Goal: Information Seeking & Learning: Learn about a topic

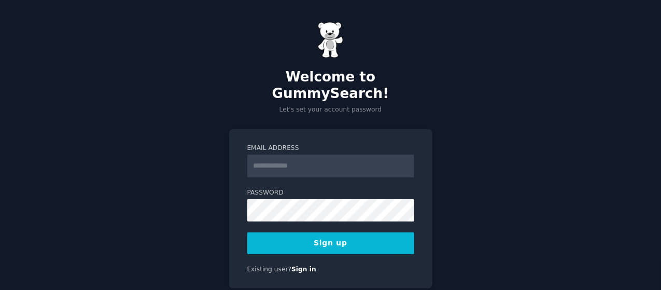
type input "**********"
click at [490, 163] on div "**********" at bounding box center [330, 163] width 661 height 326
click at [323, 232] on button "Sign up" at bounding box center [330, 243] width 167 height 22
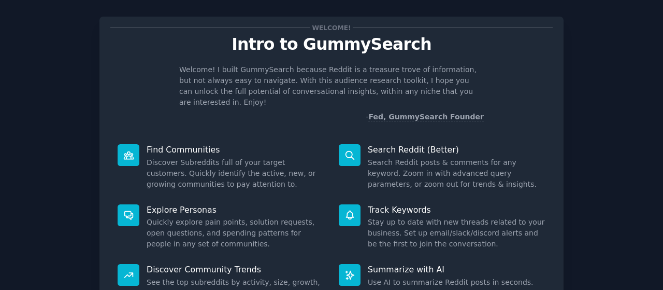
scroll to position [11, 0]
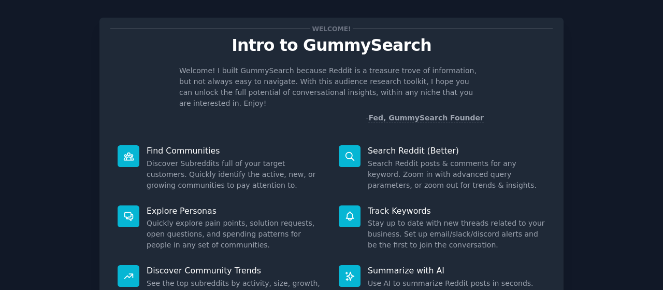
click at [131, 152] on icon at bounding box center [128, 155] width 9 height 7
click at [182, 162] on dd "Discover Subreddits full of your target customers. Quickly identify the active,…" at bounding box center [236, 174] width 178 height 33
click at [527, 94] on div "Welcome! I built GummySearch because Reddit is a treasure trove of information,…" at bounding box center [331, 94] width 442 height 58
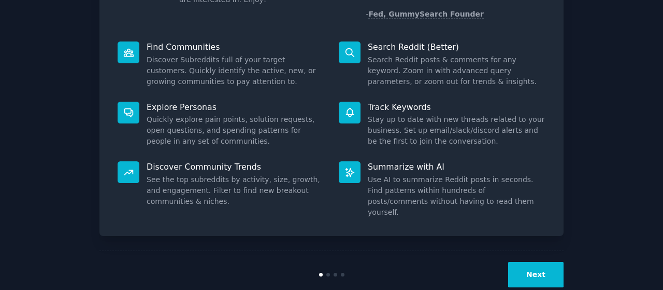
scroll to position [115, 0]
click at [534, 262] on button "Next" at bounding box center [535, 274] width 55 height 25
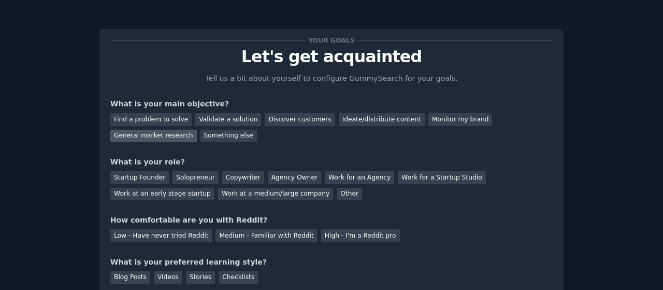
click at [197, 130] on div "General market research" at bounding box center [153, 136] width 87 height 13
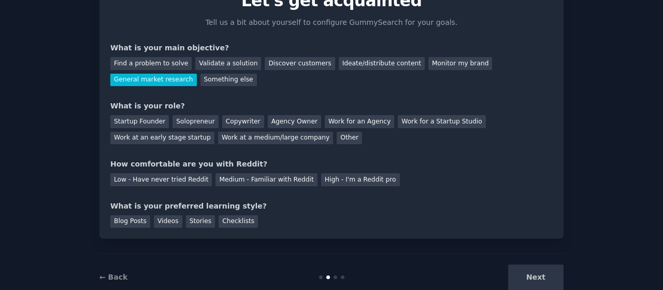
scroll to position [81, 0]
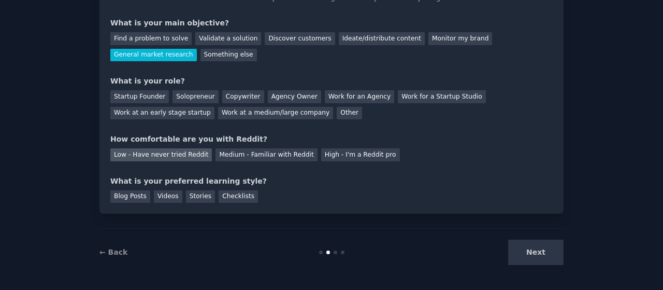
click at [181, 158] on div "Low - Have never tried Reddit" at bounding box center [161, 154] width 102 height 13
click at [523, 250] on div "Next" at bounding box center [486, 251] width 155 height 25
click at [557, 248] on div "Next" at bounding box center [486, 251] width 155 height 25
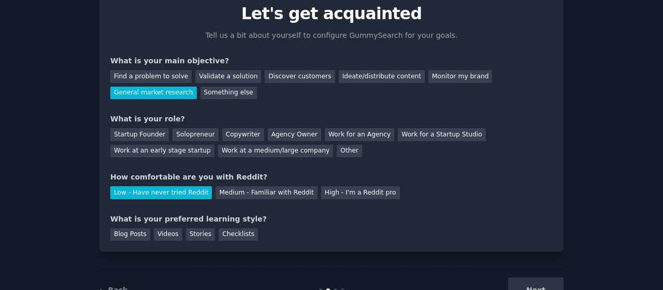
scroll to position [29, 0]
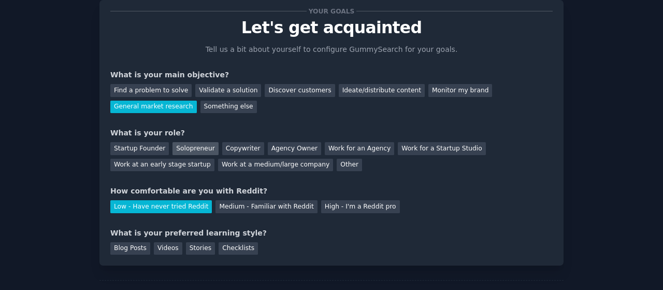
click at [206, 149] on div "Solopreneur" at bounding box center [196, 148] width 46 height 13
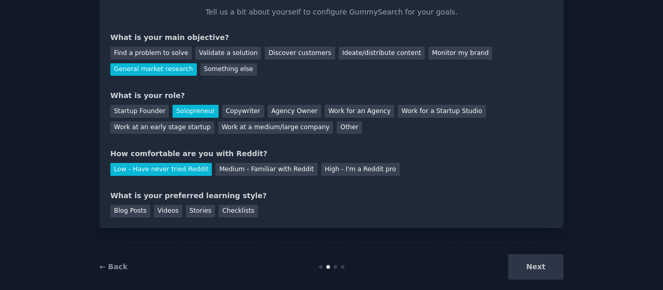
scroll to position [81, 0]
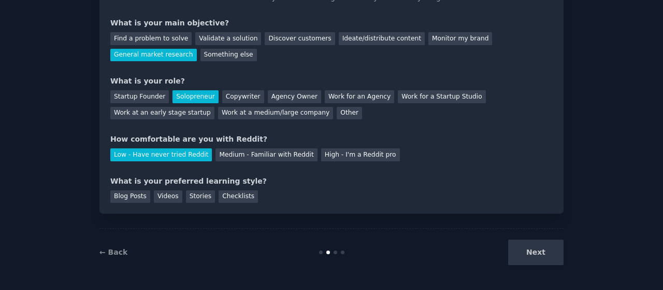
click at [539, 253] on div "Next" at bounding box center [486, 251] width 155 height 25
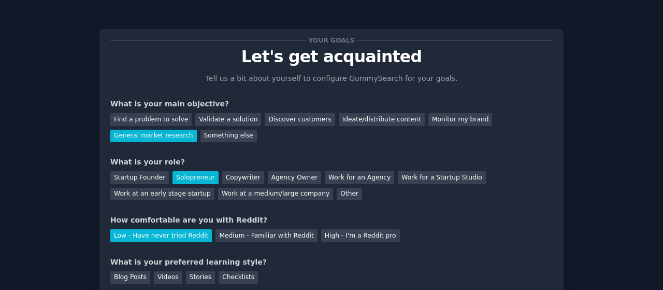
scroll to position [52, 0]
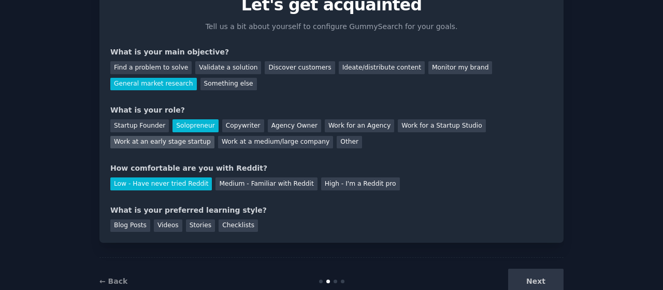
click at [214, 136] on div "Work at an early stage startup" at bounding box center [162, 142] width 104 height 13
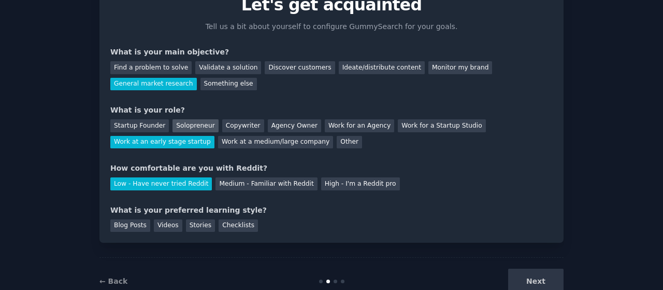
click at [187, 122] on div "Solopreneur" at bounding box center [196, 125] width 46 height 13
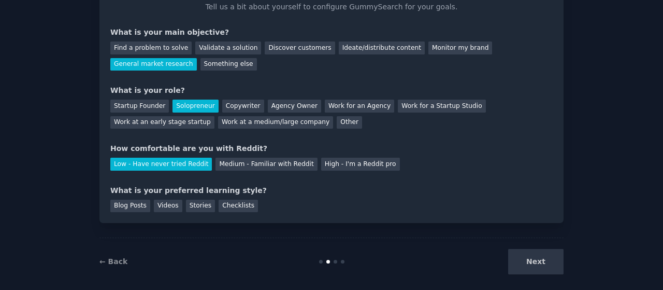
scroll to position [81, 0]
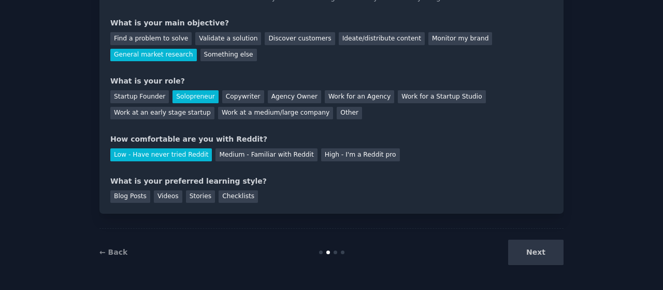
click at [534, 246] on div "Next" at bounding box center [486, 251] width 155 height 25
click at [163, 201] on div "Videos" at bounding box center [168, 196] width 28 height 13
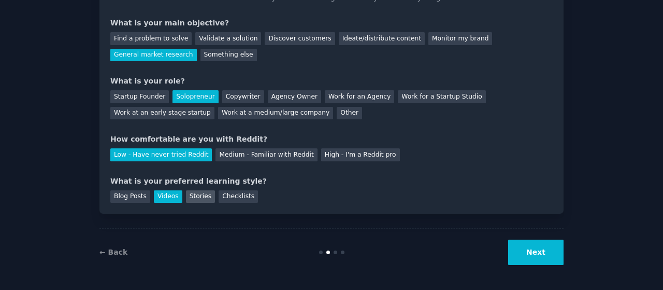
click at [192, 195] on div "Stories" at bounding box center [200, 196] width 29 height 13
click at [169, 194] on div "Videos" at bounding box center [168, 196] width 28 height 13
click at [534, 246] on button "Next" at bounding box center [535, 251] width 55 height 25
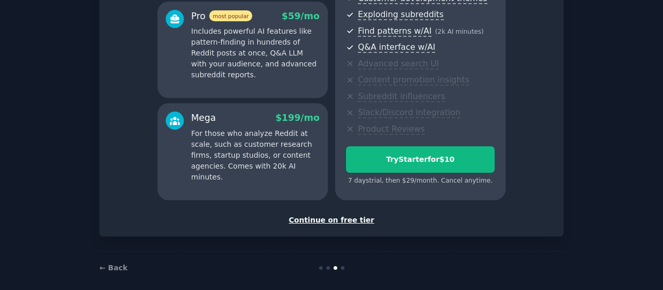
scroll to position [201, 0]
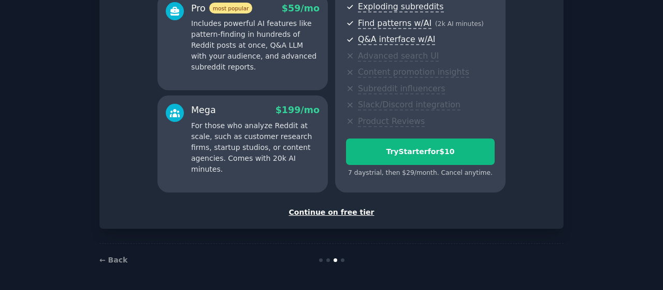
click at [319, 215] on div "Continue on free tier" at bounding box center [331, 212] width 442 height 11
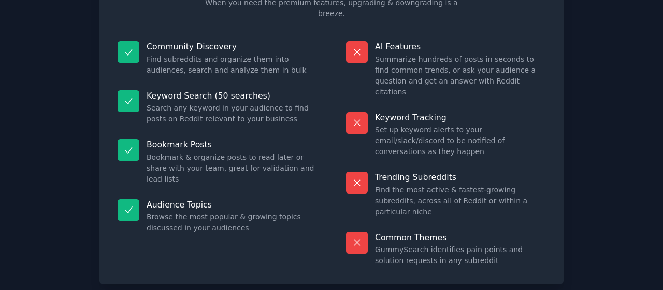
scroll to position [113, 0]
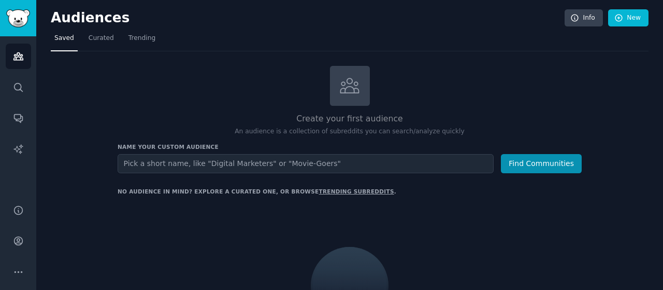
click at [235, 164] on input "text" at bounding box center [306, 163] width 376 height 19
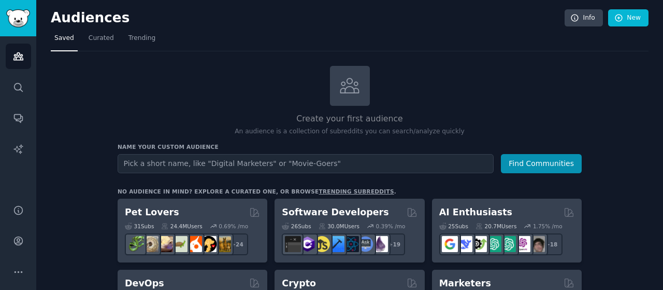
click at [235, 164] on input "text" at bounding box center [306, 163] width 376 height 19
type input "T"
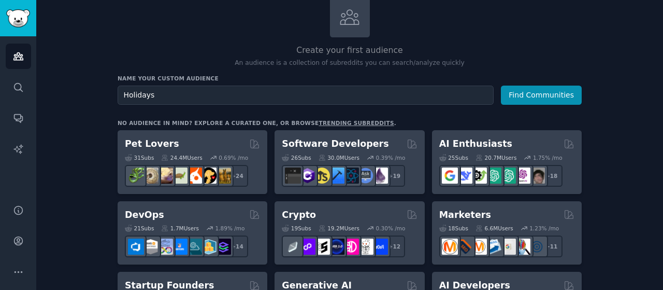
scroll to position [52, 0]
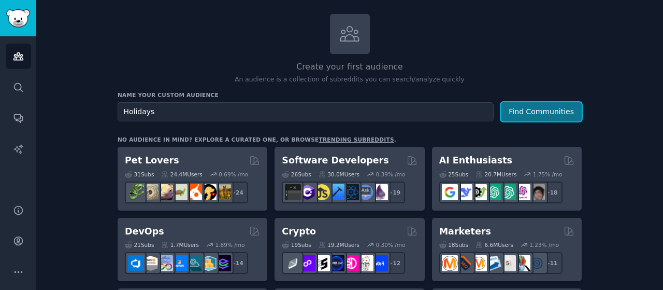
click at [525, 116] on button "Find Communities" at bounding box center [541, 111] width 81 height 19
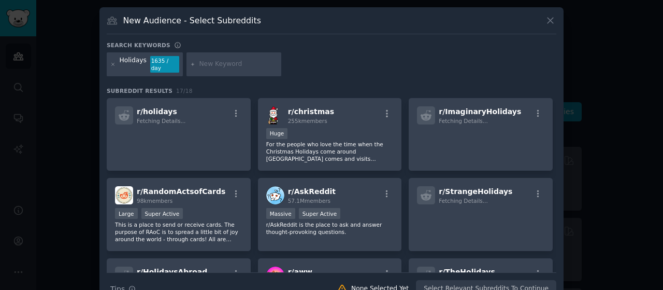
click at [545, 15] on button at bounding box center [551, 21] width 12 height 12
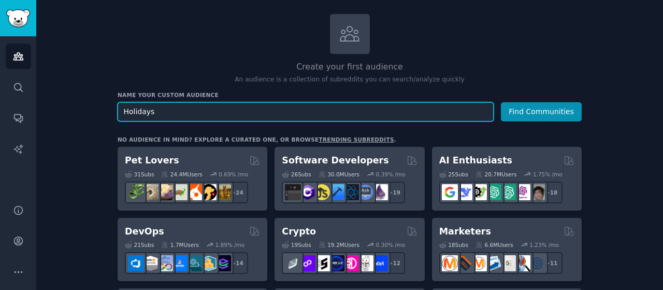
click at [220, 107] on input "Holidays" at bounding box center [306, 111] width 376 height 19
type input "Travel"
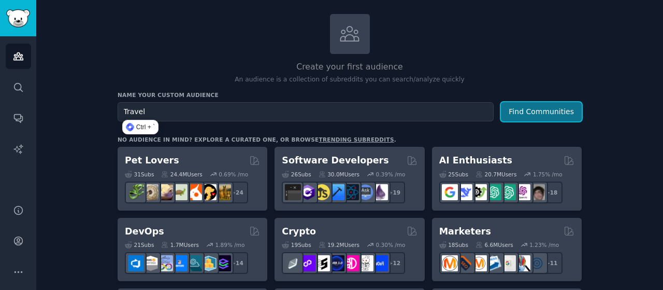
click at [553, 108] on button "Find Communities" at bounding box center [541, 111] width 81 height 19
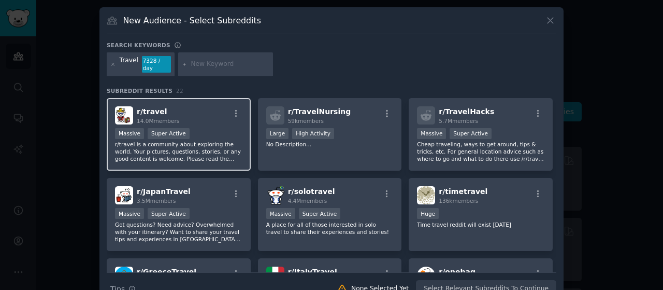
click at [216, 142] on p "r/travel is a community about exploring the world. Your pictures, questions, st…" at bounding box center [178, 151] width 127 height 22
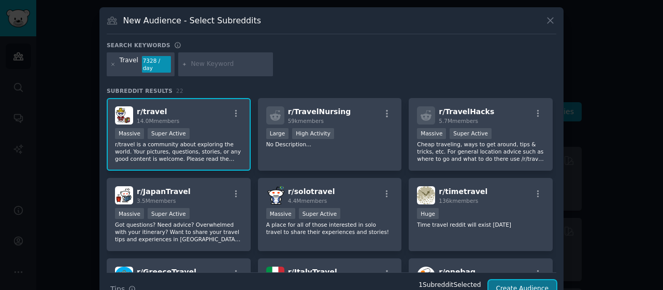
click at [530, 283] on button "Create Audience" at bounding box center [523, 289] width 68 height 18
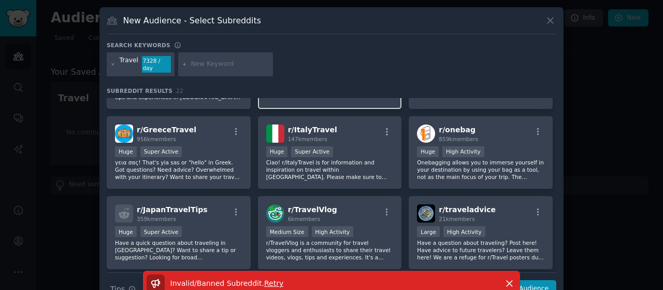
scroll to position [155, 0]
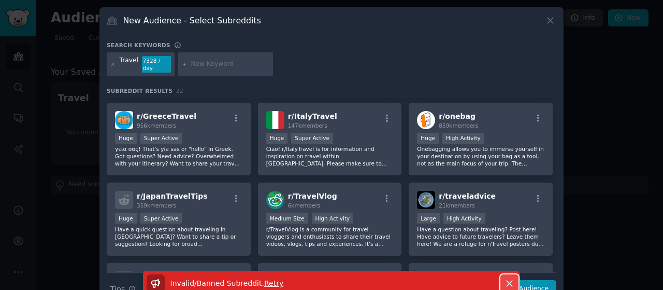
click at [507, 280] on icon "button" at bounding box center [510, 283] width 6 height 6
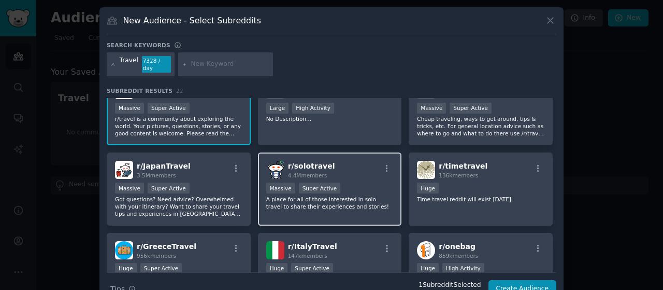
scroll to position [0, 0]
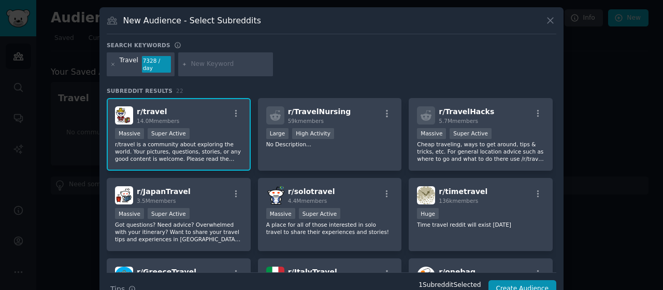
click at [191, 63] on input "text" at bounding box center [230, 64] width 79 height 9
click at [112, 63] on icon at bounding box center [113, 64] width 3 height 3
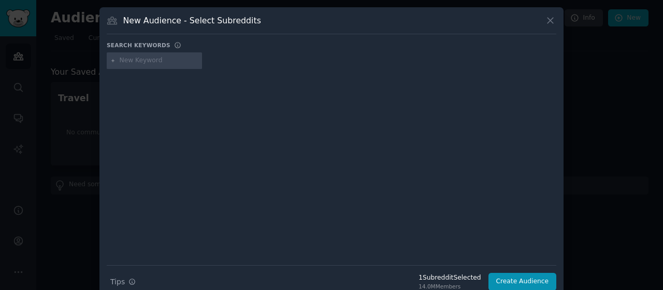
click at [142, 61] on input "text" at bounding box center [159, 60] width 79 height 9
type input "travel blog"
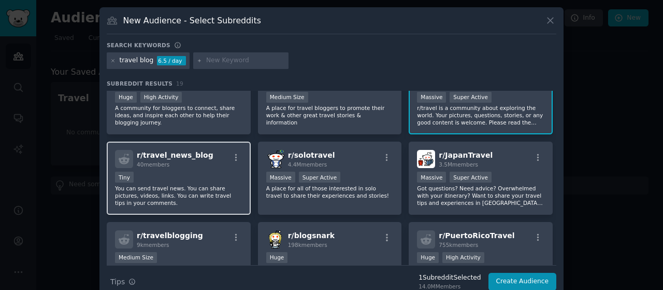
scroll to position [52, 0]
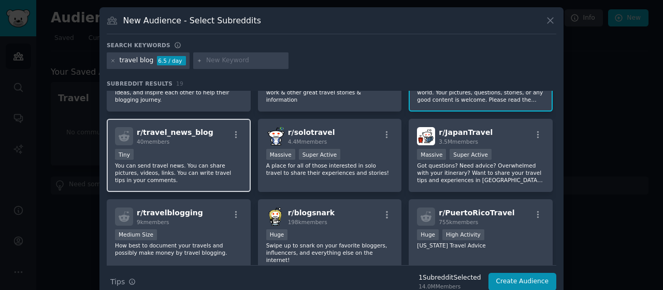
click at [161, 165] on p "You can send travel news. You can share pictures, videos, links. You can write …" at bounding box center [178, 173] width 127 height 22
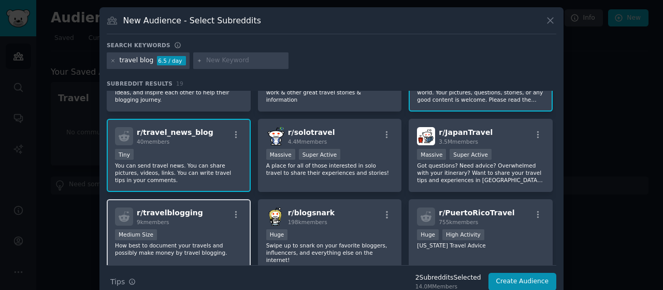
click at [207, 221] on div "r/ travelblogging 9k members" at bounding box center [178, 216] width 127 height 18
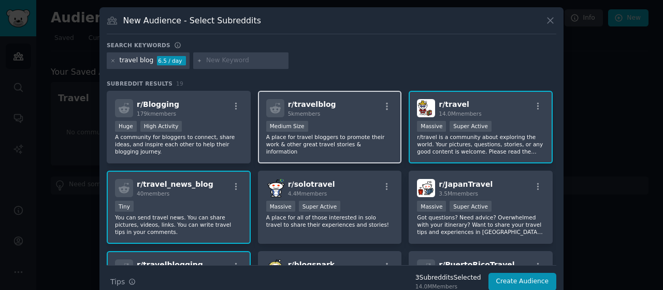
click at [306, 137] on p "A place for travel bloggers to promote their work & other great travel stories …" at bounding box center [329, 144] width 127 height 22
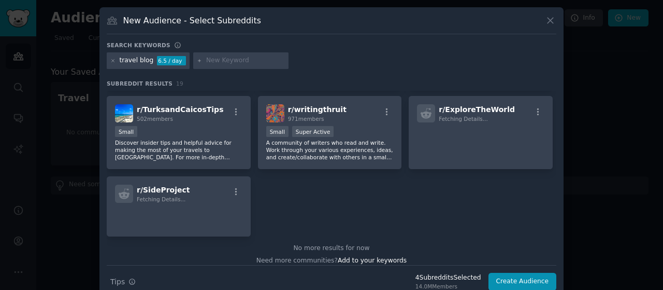
scroll to position [388, 0]
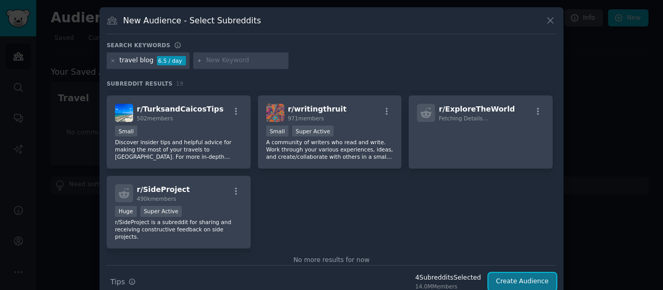
click at [506, 277] on button "Create Audience" at bounding box center [523, 282] width 68 height 18
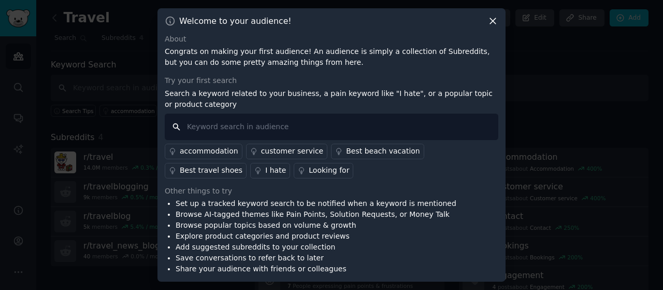
click at [225, 130] on input "text" at bounding box center [332, 126] width 334 height 26
click at [373, 154] on div "Best beach vacation" at bounding box center [383, 151] width 74 height 11
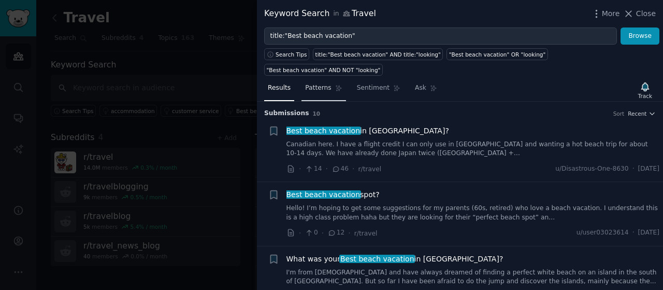
click at [318, 83] on span "Patterns" at bounding box center [318, 87] width 26 height 9
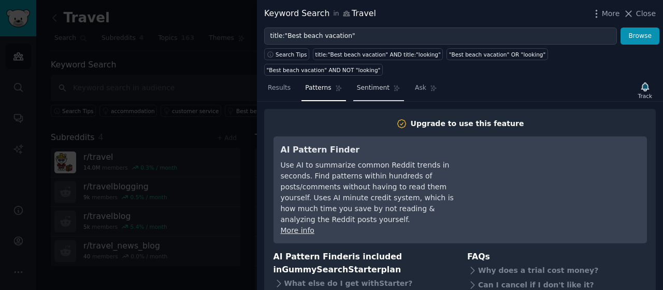
click at [358, 80] on link "Sentiment" at bounding box center [378, 90] width 51 height 21
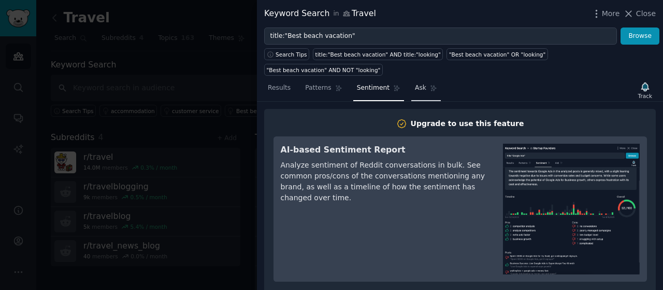
click at [413, 80] on link "Ask" at bounding box center [426, 90] width 30 height 21
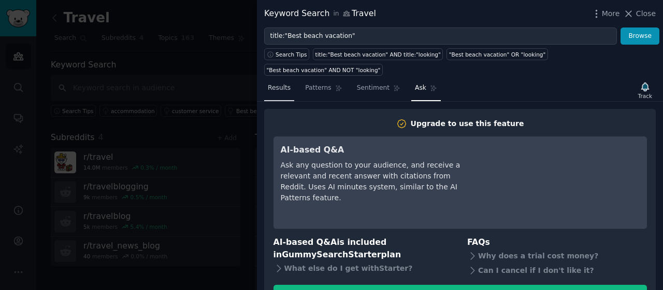
click at [278, 83] on span "Results" at bounding box center [279, 87] width 23 height 9
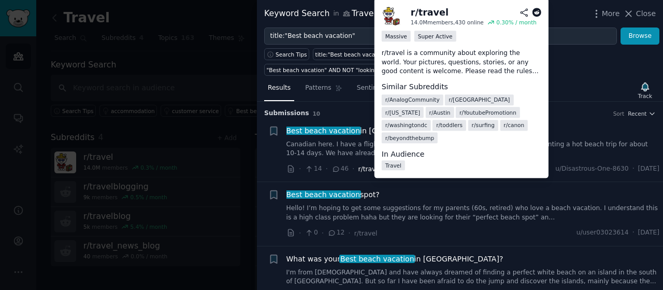
click at [362, 165] on span "r/travel" at bounding box center [370, 168] width 23 height 7
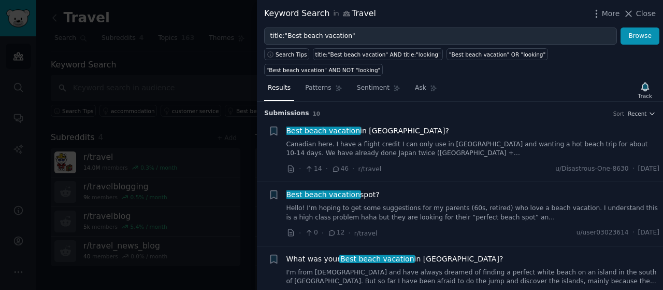
click at [455, 140] on link "Canadian here. I have a flight credit I can only use in Asia and wanting a hot …" at bounding box center [474, 149] width 374 height 18
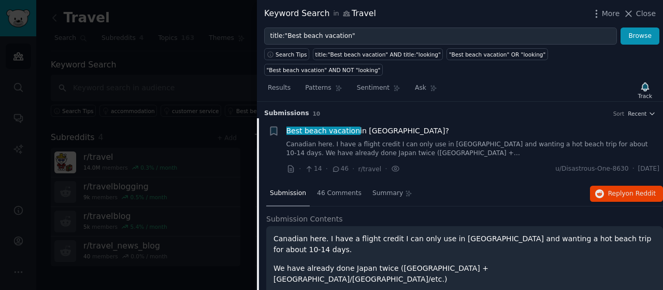
scroll to position [16, 0]
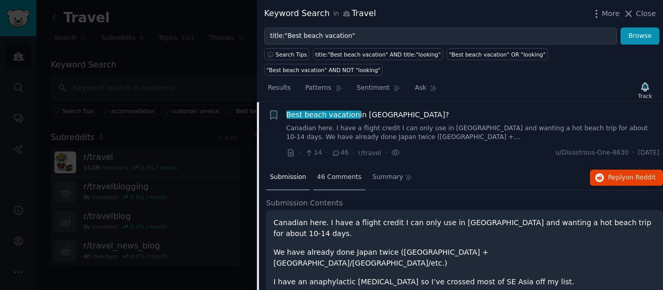
click at [340, 173] on span "46 Comments" at bounding box center [339, 177] width 45 height 9
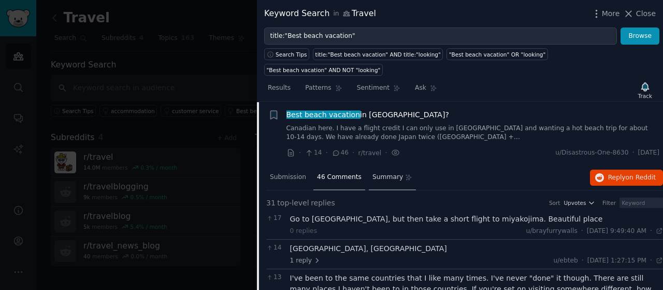
click at [373, 173] on span "Summary" at bounding box center [388, 177] width 31 height 9
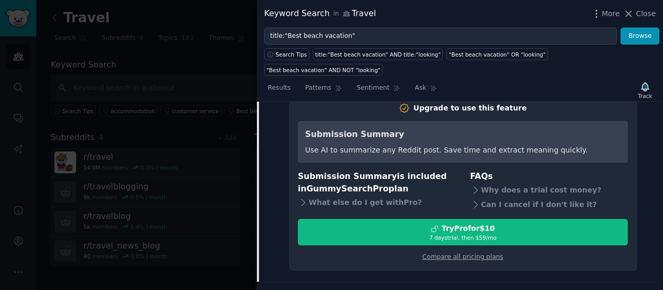
scroll to position [68, 0]
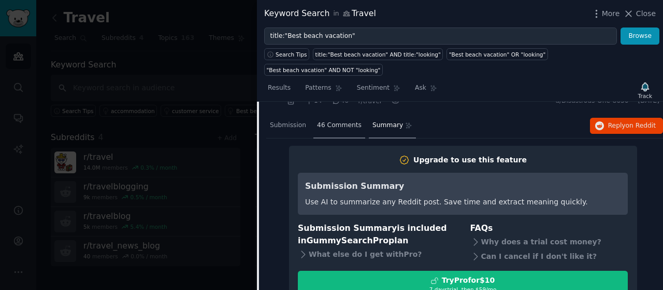
click at [334, 113] on div "46 Comments" at bounding box center [339, 125] width 52 height 25
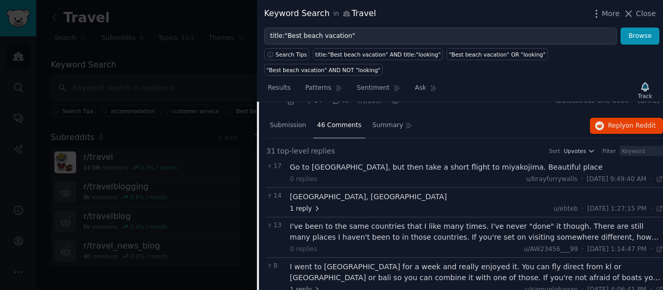
click at [317, 206] on icon at bounding box center [318, 208] width 2 height 4
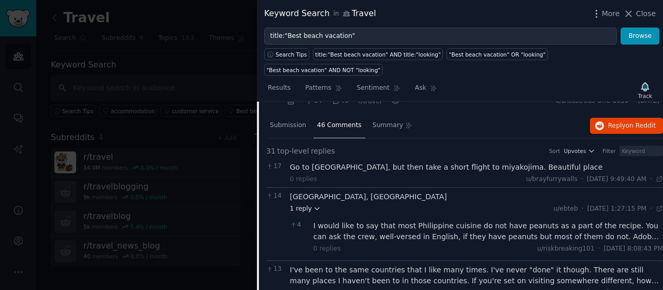
click at [315, 208] on icon at bounding box center [317, 209] width 4 height 2
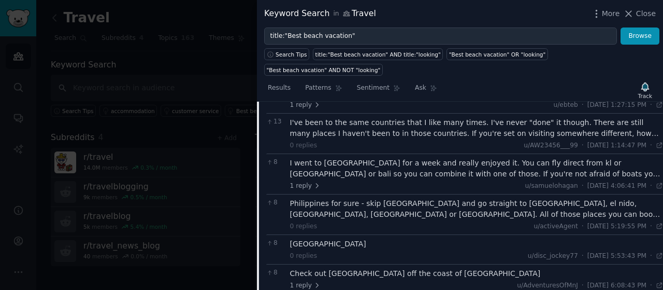
scroll to position [155, 0]
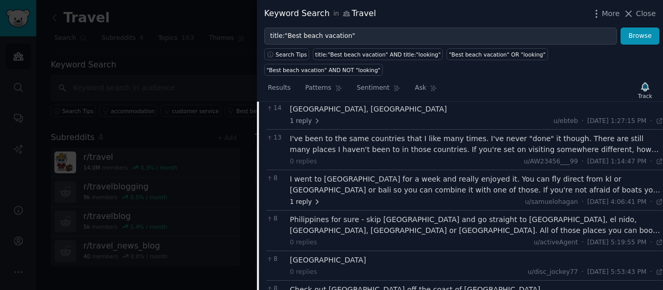
click at [309, 197] on span "1 reply" at bounding box center [305, 201] width 31 height 9
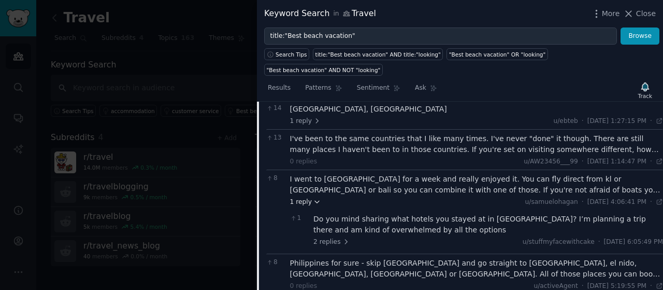
click at [309, 197] on span "1 reply" at bounding box center [305, 201] width 31 height 9
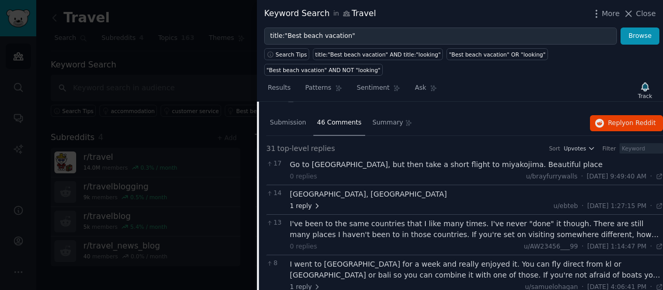
scroll to position [0, 0]
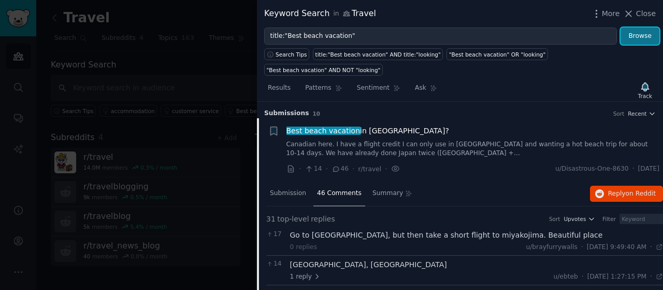
click at [649, 37] on button "Browse" at bounding box center [640, 36] width 39 height 18
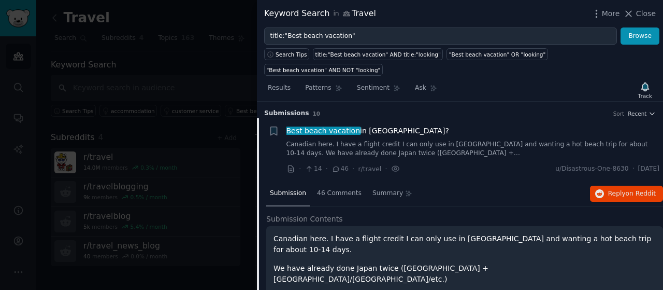
click at [245, 63] on div at bounding box center [331, 145] width 663 height 290
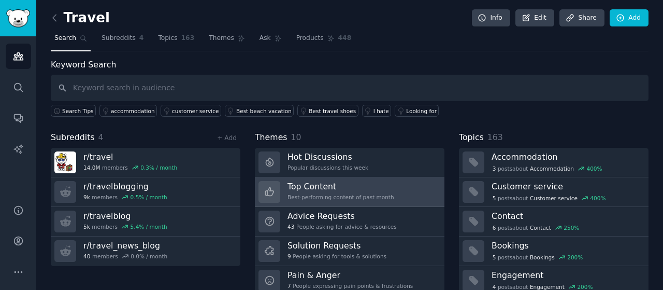
click at [328, 188] on h3 "Top Content" at bounding box center [341, 186] width 107 height 11
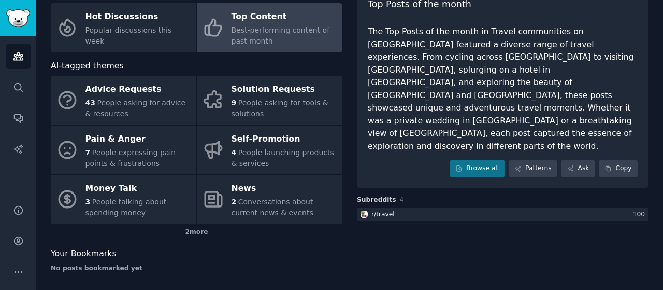
scroll to position [76, 0]
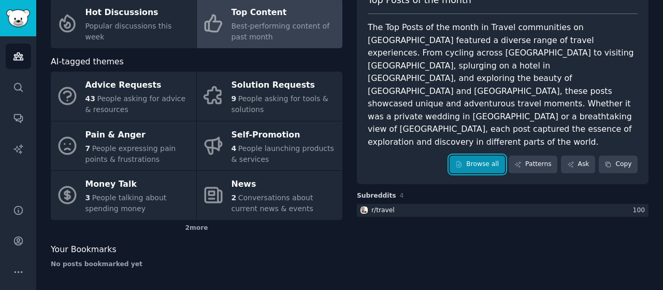
click at [483, 155] on link "Browse all" at bounding box center [477, 164] width 55 height 18
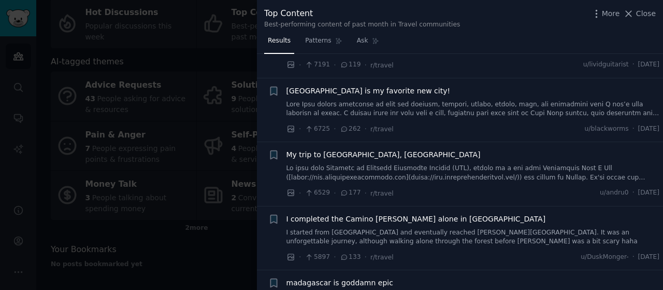
scroll to position [466, 0]
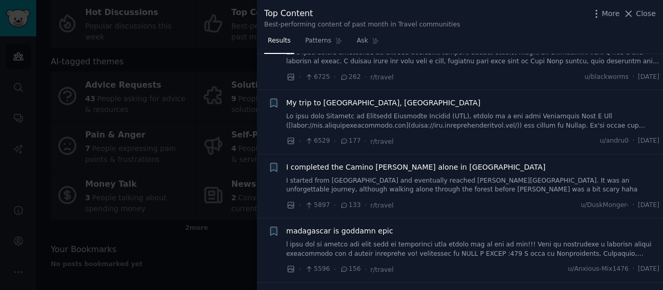
click at [382, 115] on link at bounding box center [474, 121] width 374 height 18
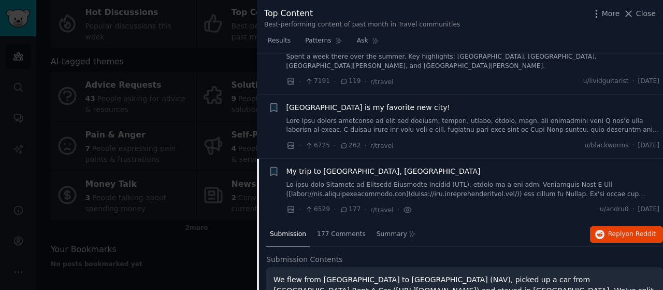
scroll to position [346, 0]
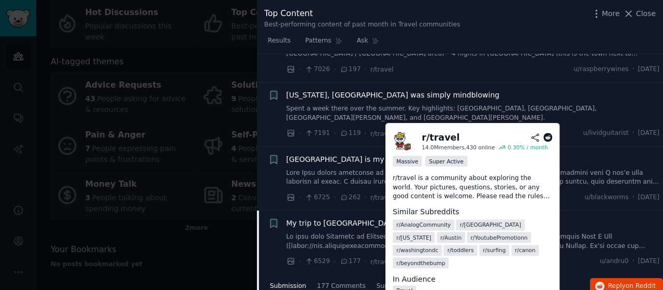
click at [341, 197] on icon at bounding box center [344, 197] width 6 height 5
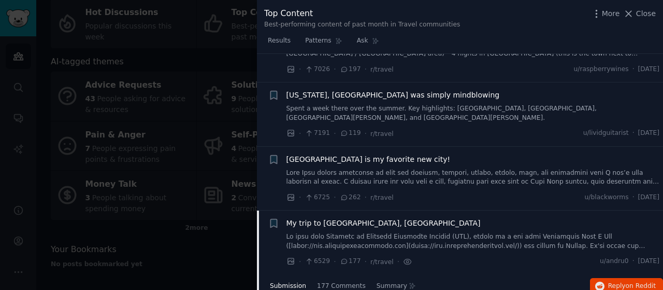
scroll to position [450, 0]
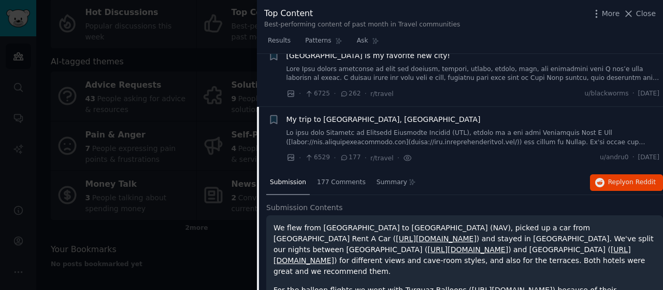
click at [174, 85] on div at bounding box center [331, 145] width 663 height 290
click at [629, 17] on icon at bounding box center [628, 13] width 11 height 11
click at [654, 12] on div "Travel Info Edit Share Add Search Subreddits 4 Topics 163 Themes Ask Products 4…" at bounding box center [349, 107] width 627 height 366
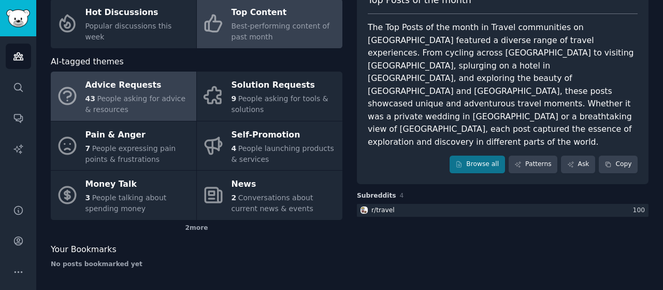
click at [134, 94] on span "People asking for advice & resources" at bounding box center [135, 103] width 101 height 19
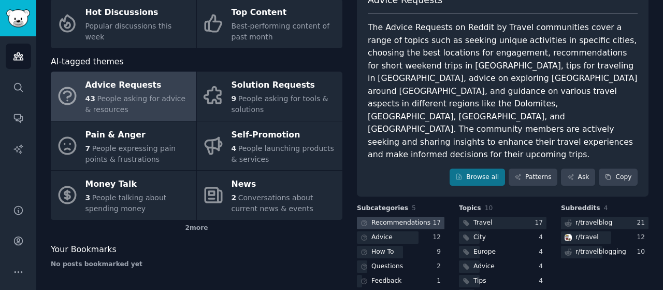
click at [417, 218] on div "Recommendations" at bounding box center [400, 222] width 59 height 9
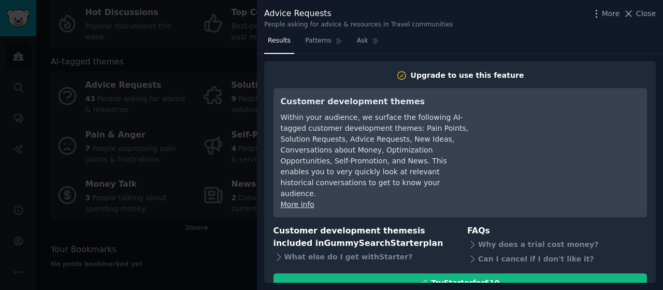
click at [634, 17] on icon at bounding box center [628, 13] width 11 height 11
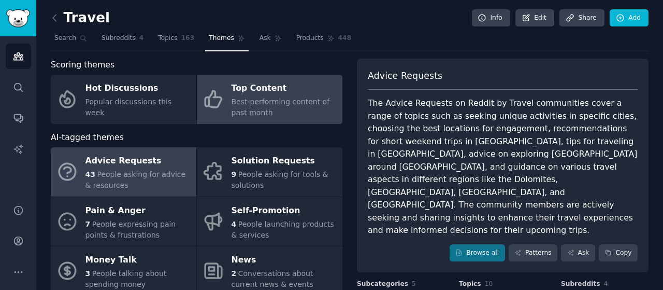
click at [250, 107] on span "Best-performing content of past month" at bounding box center [281, 106] width 98 height 19
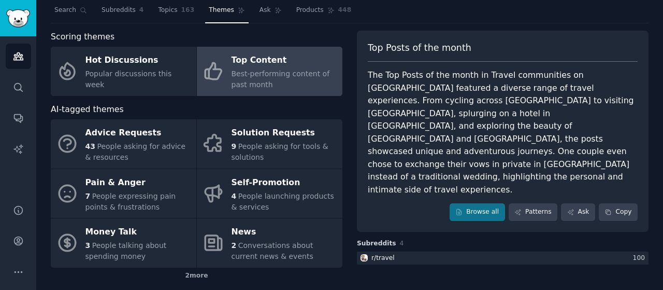
scroll to position [76, 0]
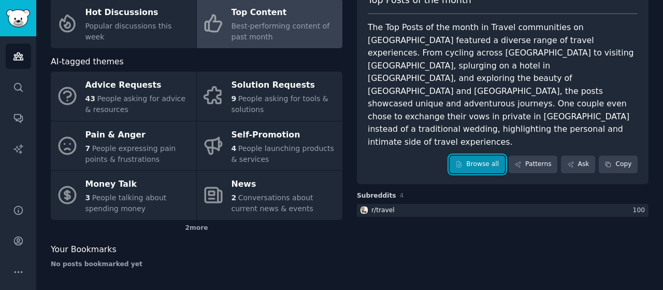
click at [471, 155] on link "Browse all" at bounding box center [477, 164] width 55 height 18
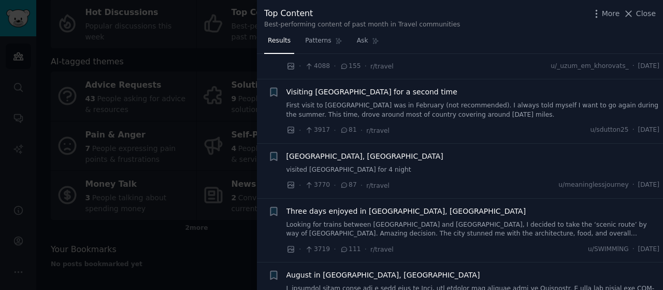
scroll to position [933, 0]
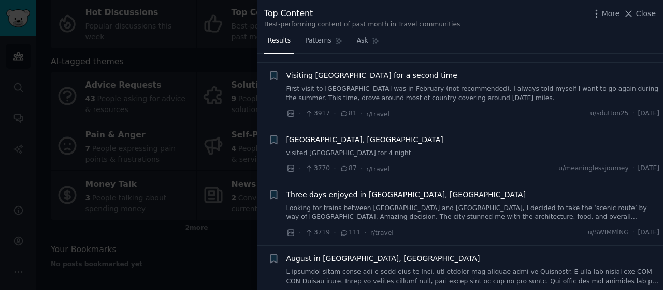
click at [359, 149] on link "visited Copenhagen for 4 night" at bounding box center [474, 153] width 374 height 9
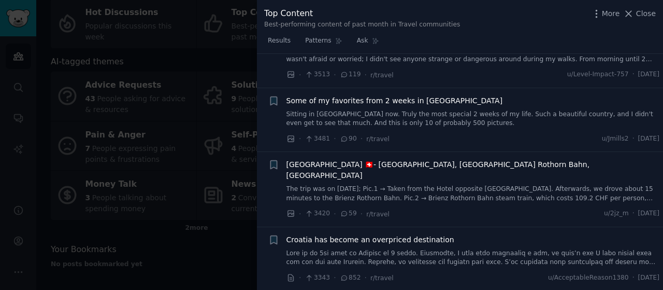
scroll to position [3722, 0]
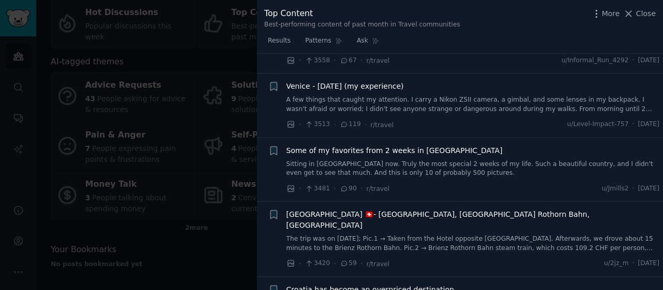
click at [419, 149] on span "Some of my favorites from 2 weeks in Switzerland" at bounding box center [395, 150] width 217 height 11
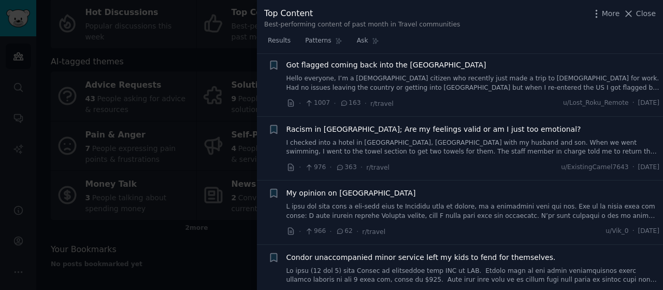
scroll to position [5354, 0]
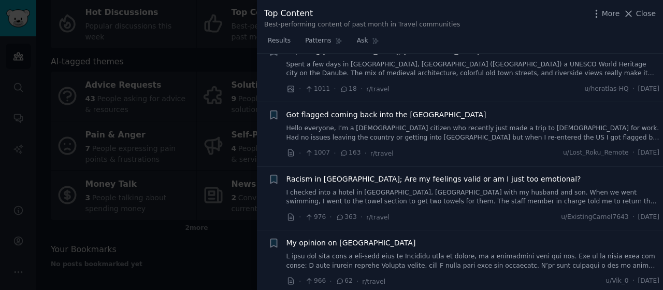
click at [379, 188] on link "I checked into a hotel in Nusa Dua, Bali with my husband and son. When we went …" at bounding box center [474, 197] width 374 height 18
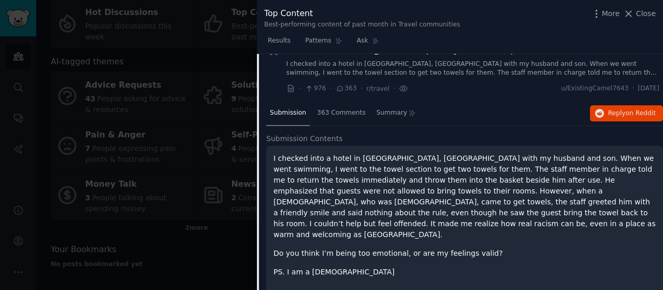
scroll to position [4265, 0]
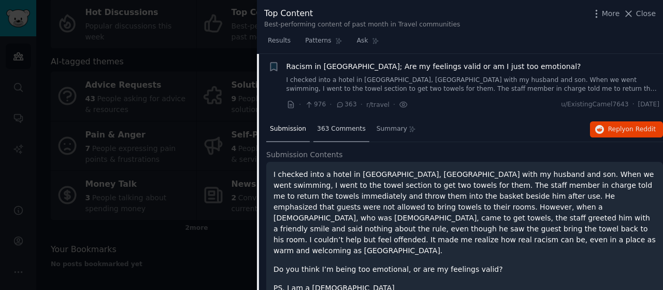
click at [327, 124] on span "363 Comments" at bounding box center [341, 128] width 49 height 9
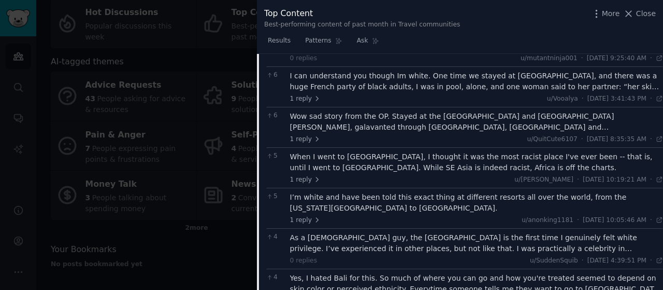
scroll to position [5301, 0]
